Goal: Entertainment & Leisure: Consume media (video, audio)

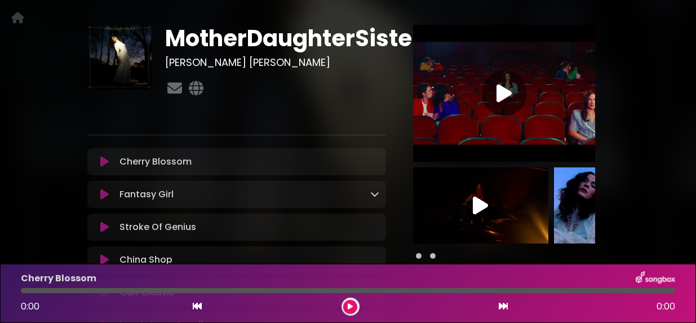
scroll to position [23, 0]
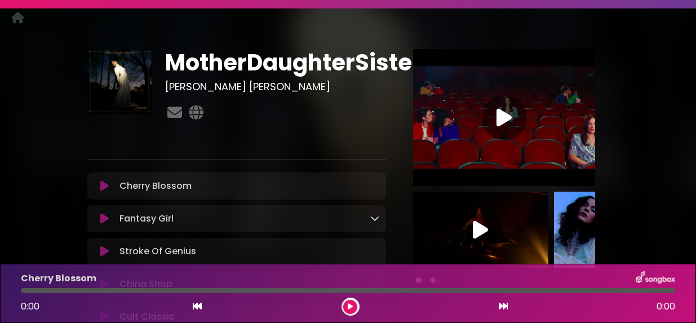
click at [446, 94] on img at bounding box center [504, 117] width 182 height 137
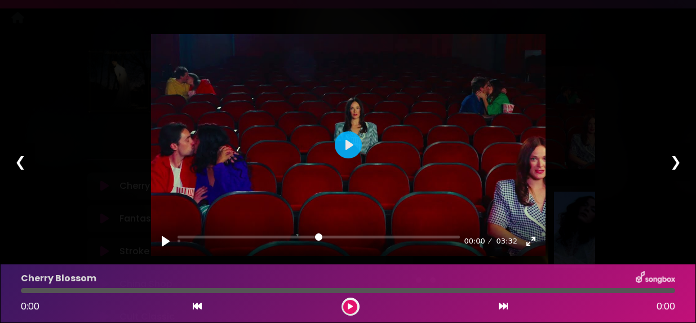
click at [669, 159] on div "❯" at bounding box center [675, 162] width 29 height 38
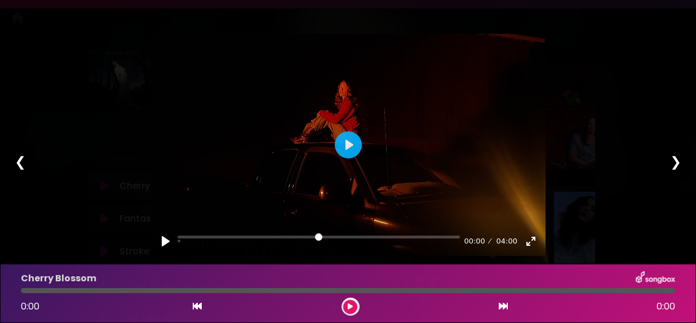
click at [669, 160] on div "❯" at bounding box center [675, 162] width 29 height 38
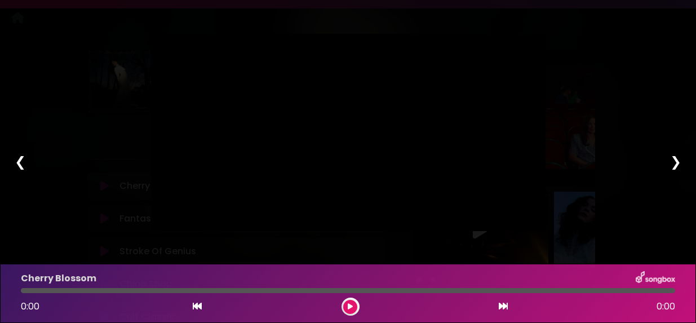
type input "****"
click at [94, 74] on div "Pause Play % buffered 00:00 00:00 03:56 Exit fullscreen Enter fullscreen Play ❮…" at bounding box center [348, 161] width 696 height 323
